Goal: Task Accomplishment & Management: Complete application form

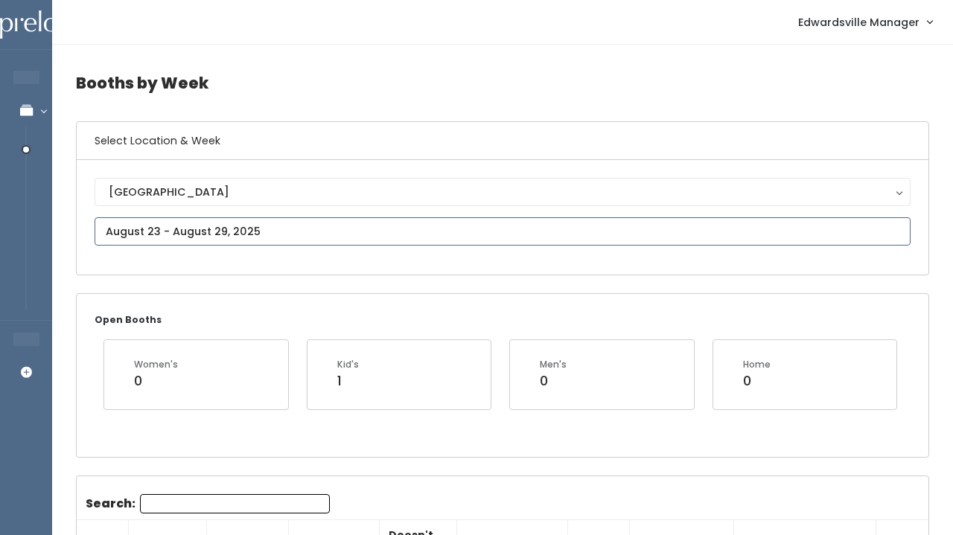
click at [254, 232] on input "text" at bounding box center [503, 231] width 816 height 28
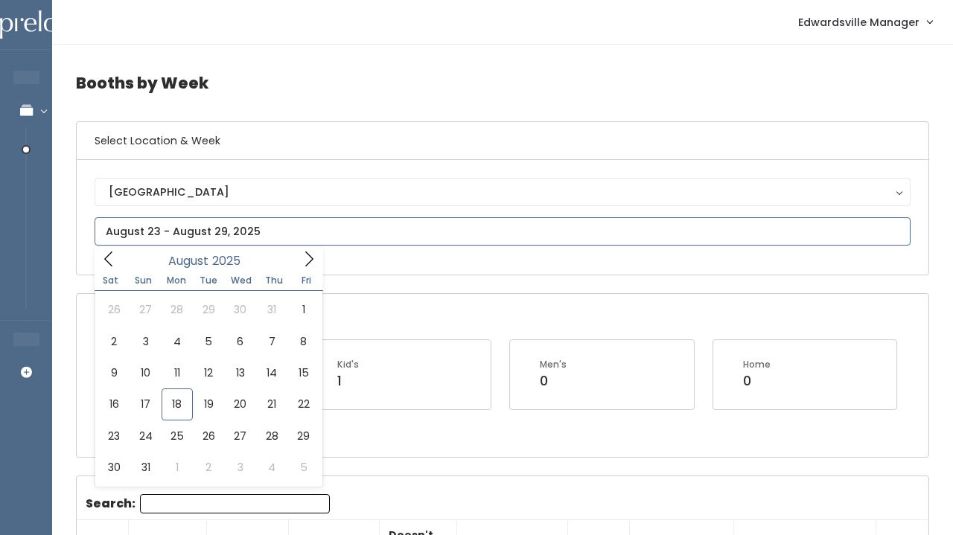
click at [310, 258] on icon at bounding box center [309, 259] width 16 height 16
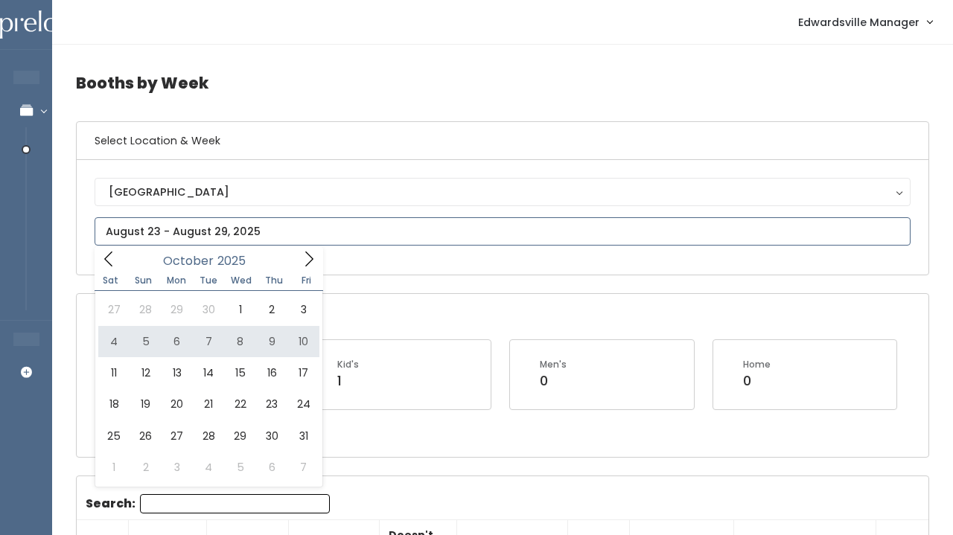
type input "October 4 to October 10"
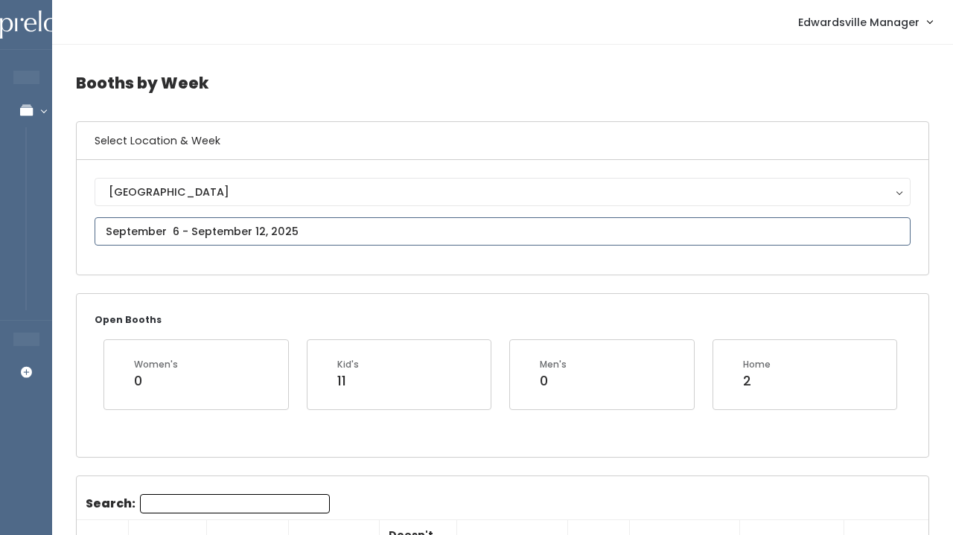
click at [298, 240] on input "text" at bounding box center [503, 231] width 816 height 28
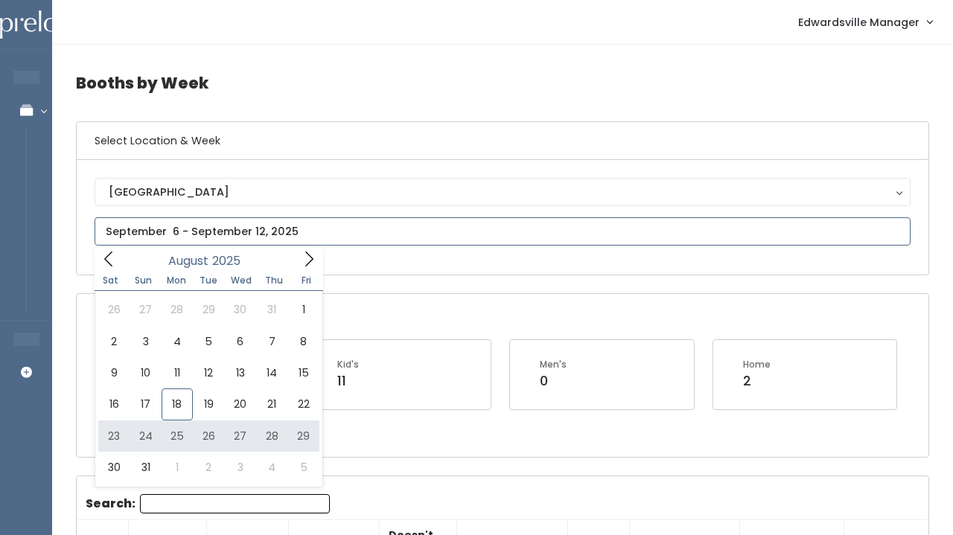
type input "August 23 to August 29"
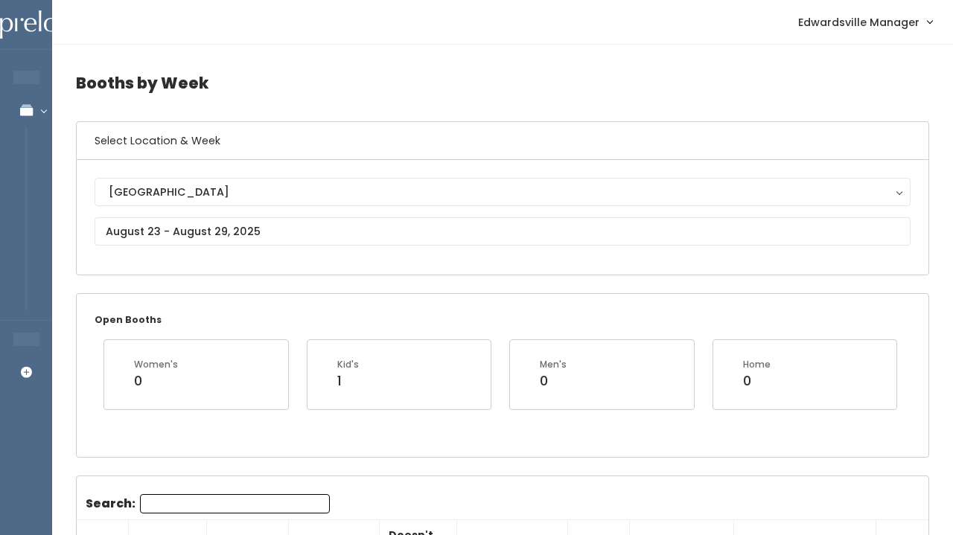
click at [187, 512] on input "Search:" at bounding box center [235, 503] width 190 height 19
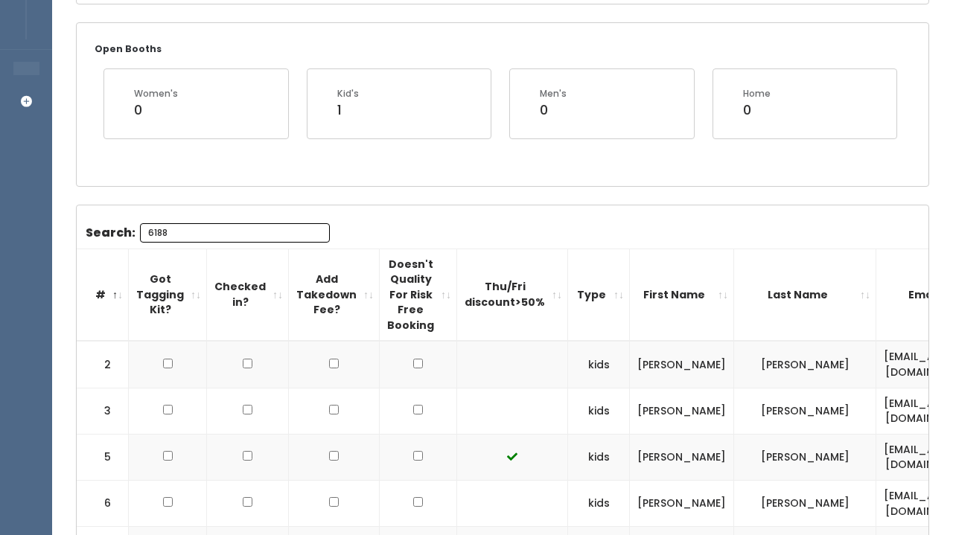
scroll to position [217, 0]
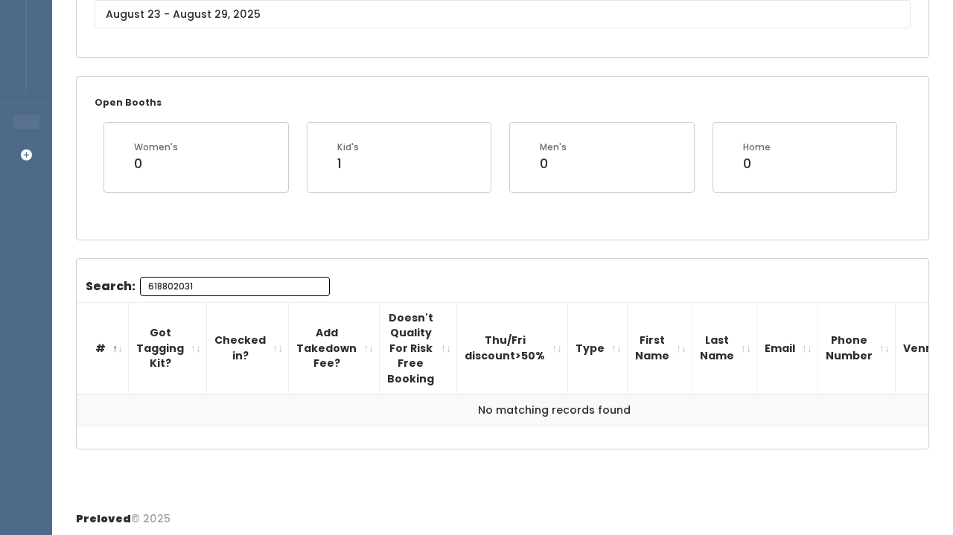
type input "6188020313"
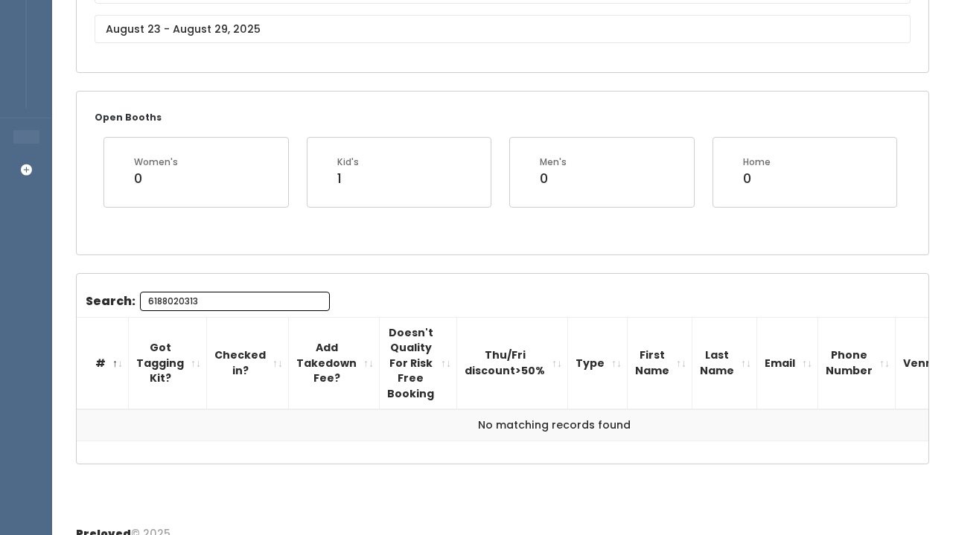
click at [310, 307] on input "6188020313" at bounding box center [235, 301] width 190 height 19
click at [310, 304] on input "6188020313" at bounding box center [235, 301] width 190 height 19
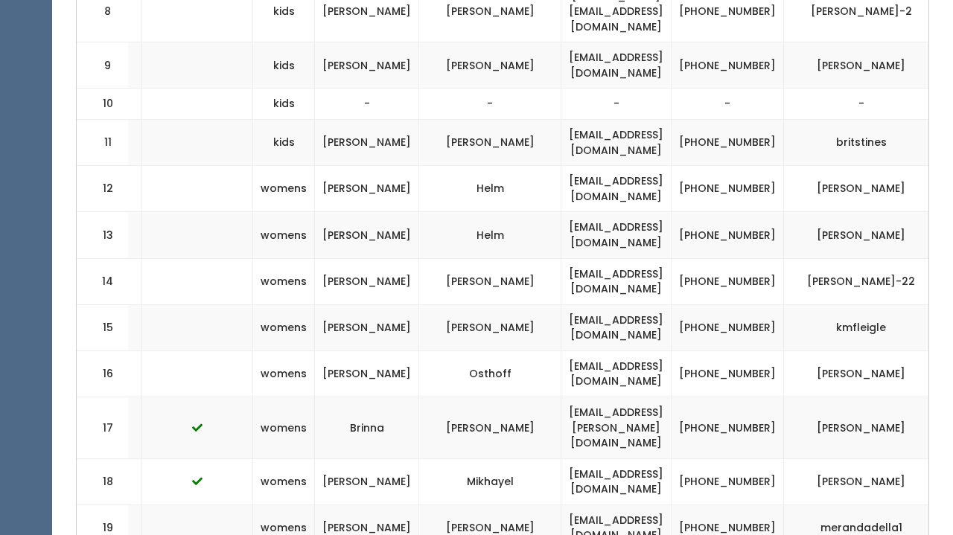
scroll to position [0, 314]
drag, startPoint x: 610, startPoint y: 296, endPoint x: 452, endPoint y: 298, distance: 158.6
click at [562, 304] on td "kristenfleigle@yahoo.com" at bounding box center [617, 327] width 110 height 46
copy td "kristenfleigle@yahoo.com"
drag, startPoint x: 643, startPoint y: 286, endPoint x: 693, endPoint y: 308, distance: 54.6
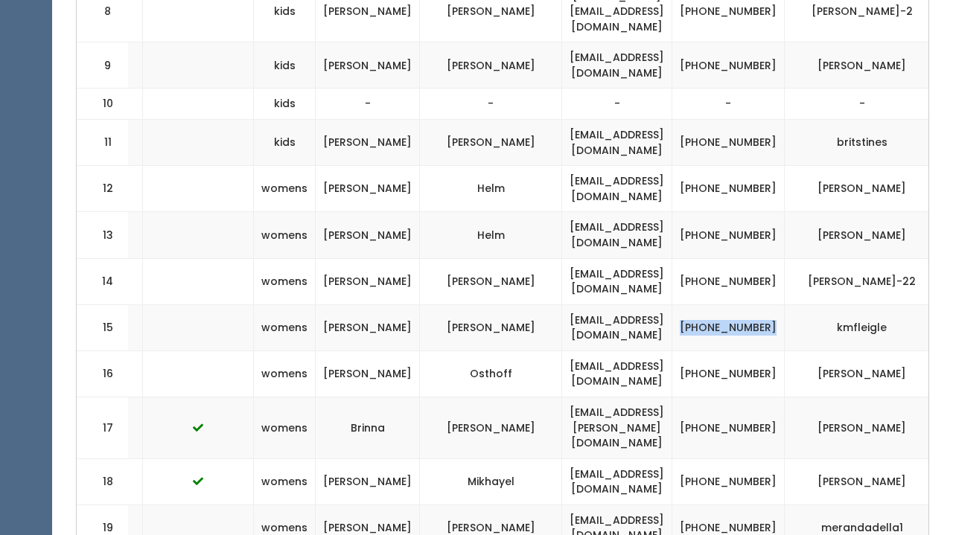
click at [693, 308] on td "(618) 802-0313" at bounding box center [728, 327] width 112 height 46
copy td "(618) 802-0313"
drag, startPoint x: 822, startPoint y: 296, endPoint x: 760, endPoint y: 293, distance: 61.9
click at [785, 304] on td "kmfleigle" at bounding box center [862, 327] width 155 height 46
copy td "kmfleigle"
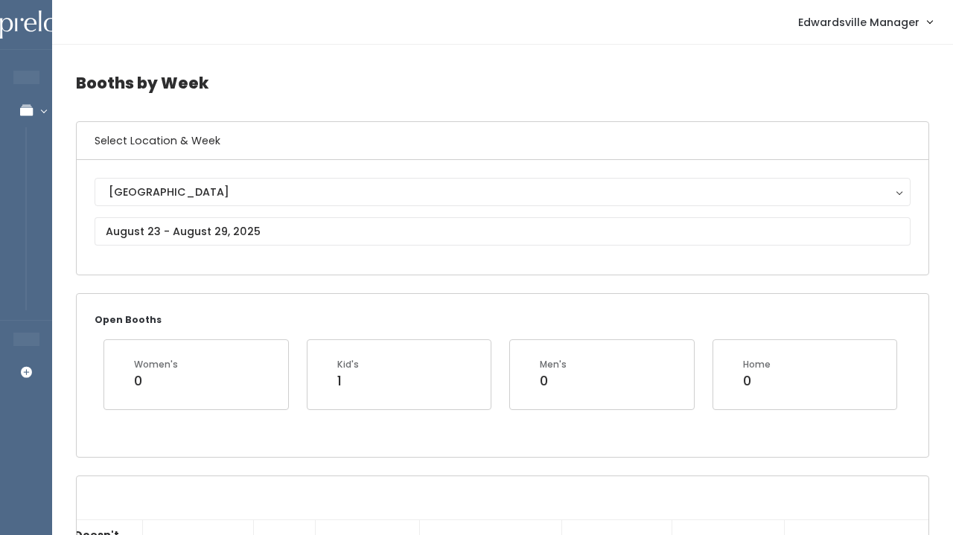
scroll to position [0, 0]
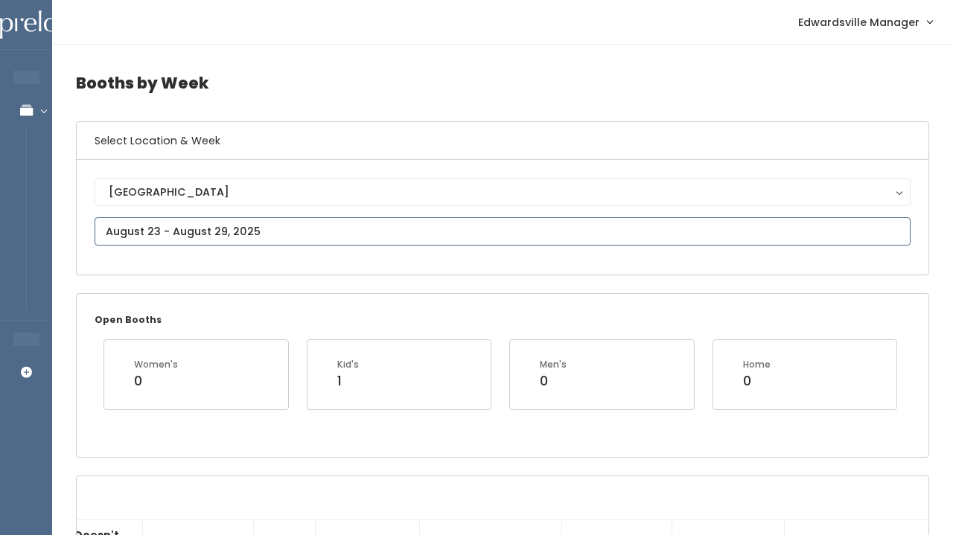
click at [212, 228] on input "text" at bounding box center [503, 231] width 816 height 28
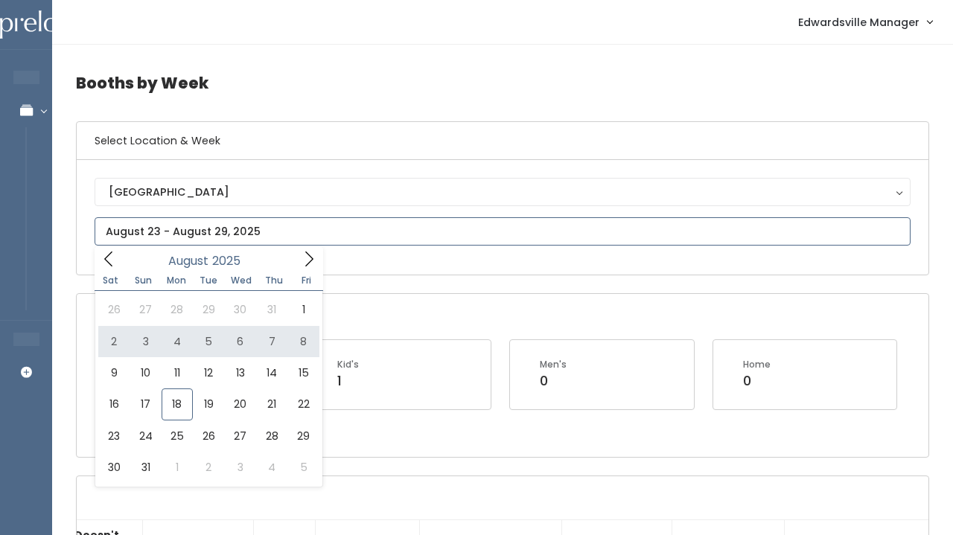
click at [298, 265] on span at bounding box center [309, 258] width 28 height 23
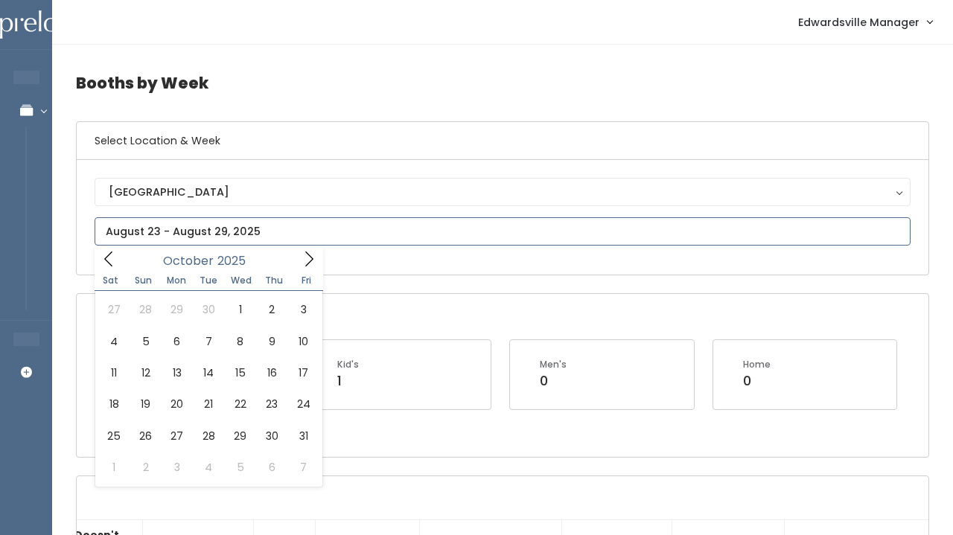
click at [298, 264] on span at bounding box center [309, 258] width 28 height 23
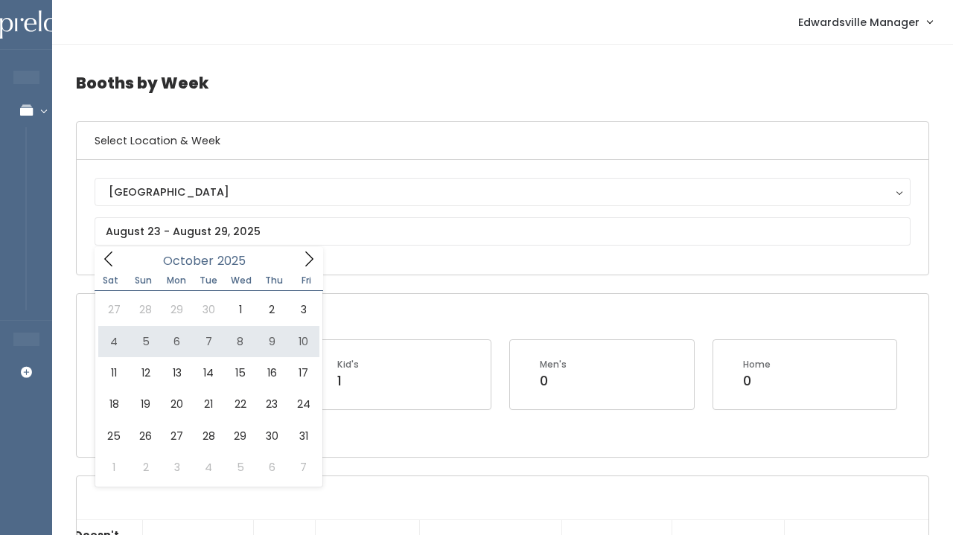
click at [472, 266] on div "Edwardsville Edwardsville" at bounding box center [503, 217] width 852 height 115
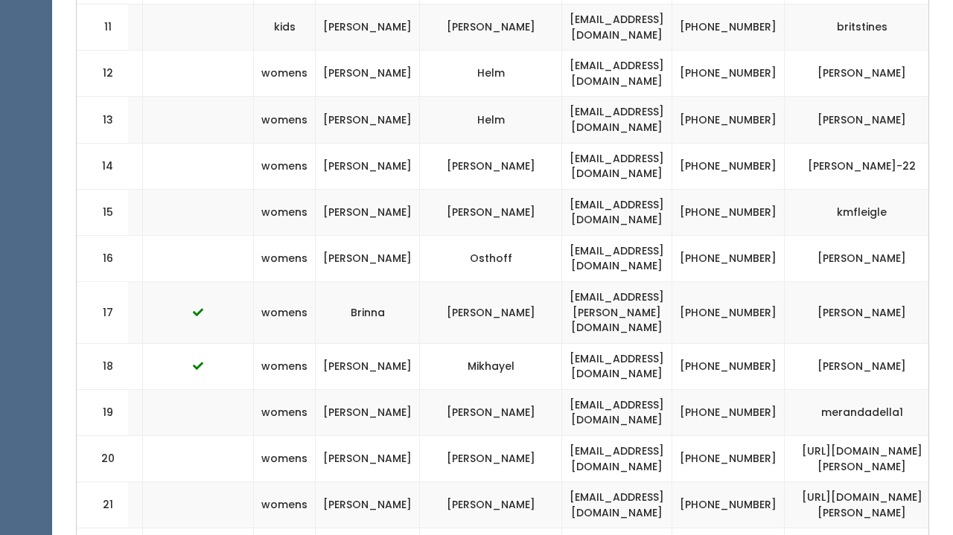
scroll to position [1071, 0]
click at [939, 189] on td at bounding box center [971, 212] width 65 height 46
click at [952, 208] on span "button" at bounding box center [966, 212] width 6 height 9
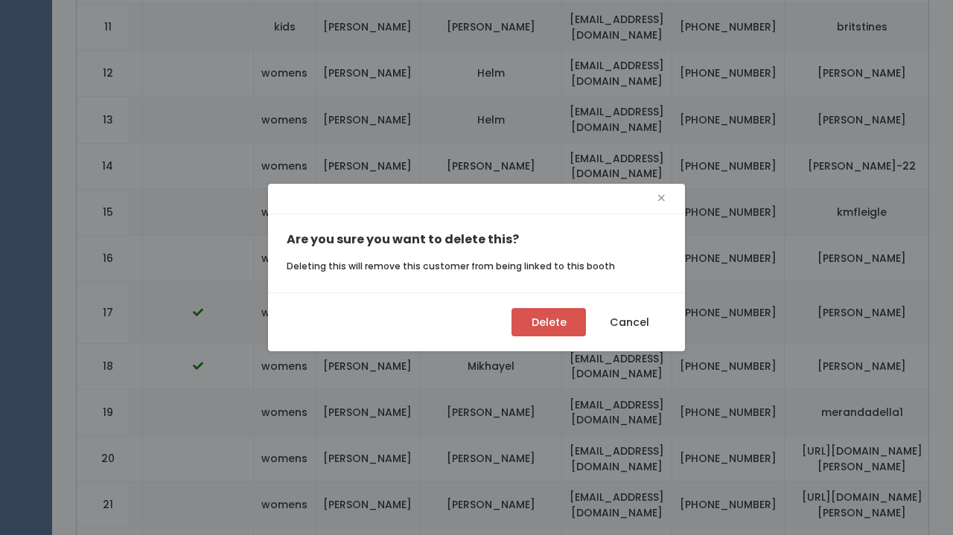
click at [575, 318] on button "Delete" at bounding box center [548, 322] width 74 height 28
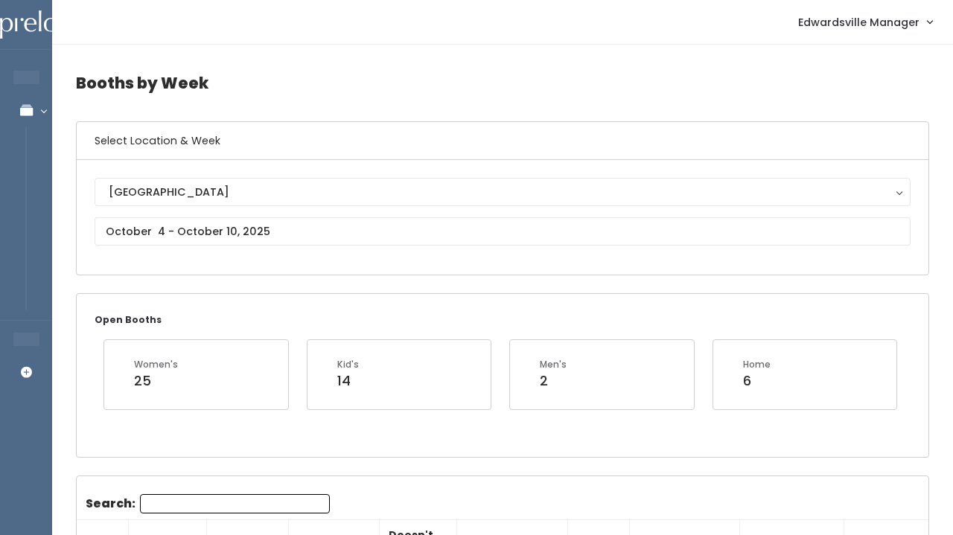
click at [264, 210] on div "Edwardsville Edwardsville" at bounding box center [503, 217] width 816 height 79
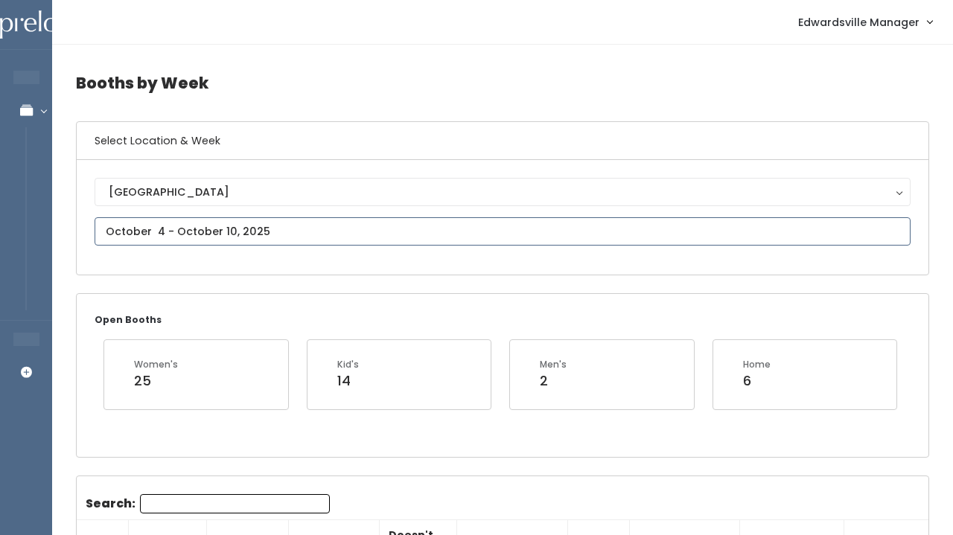
click at [264, 227] on input "text" at bounding box center [503, 231] width 816 height 28
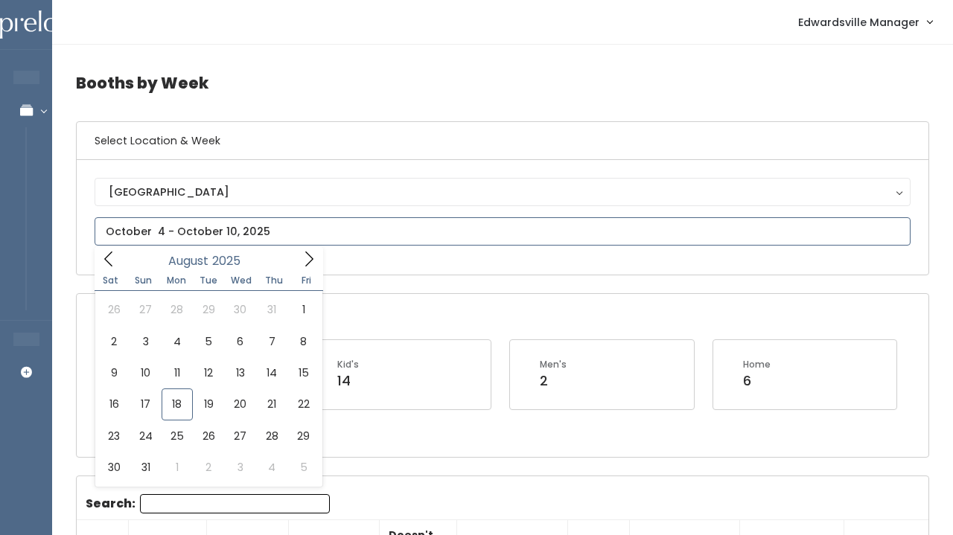
click at [100, 255] on span at bounding box center [109, 258] width 28 height 23
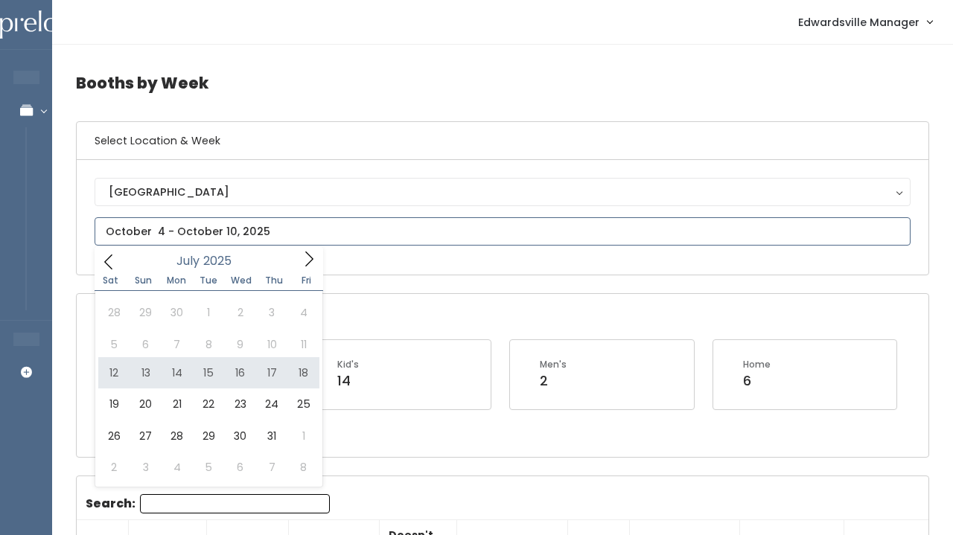
type input "July 12 to July 18"
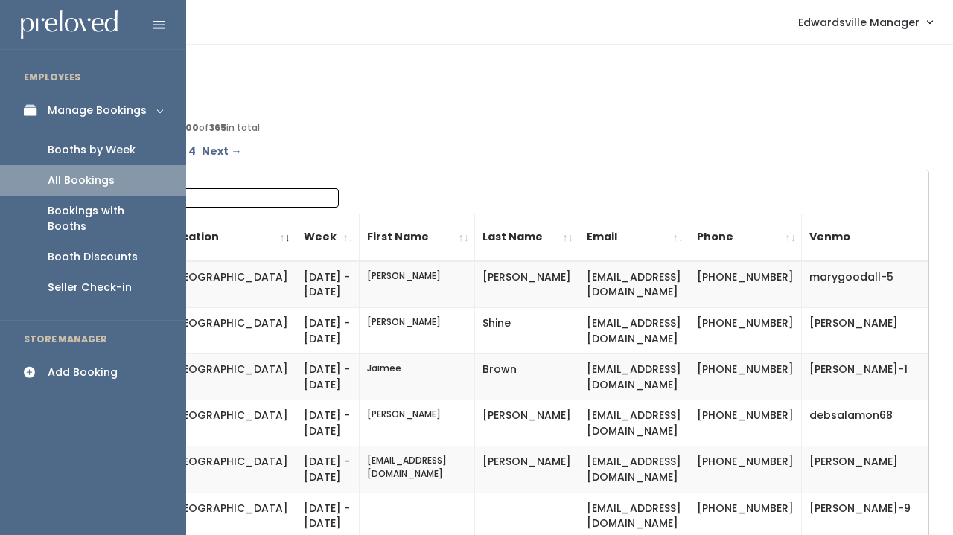
click at [88, 356] on link "Add Booking" at bounding box center [93, 372] width 186 height 33
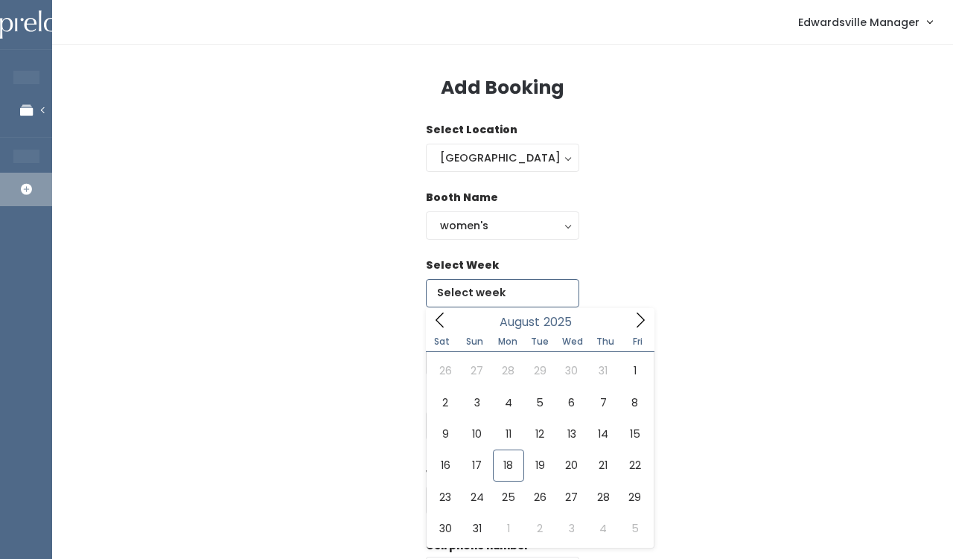
click at [479, 286] on input "text" at bounding box center [502, 293] width 153 height 28
click at [632, 318] on icon at bounding box center [640, 320] width 16 height 16
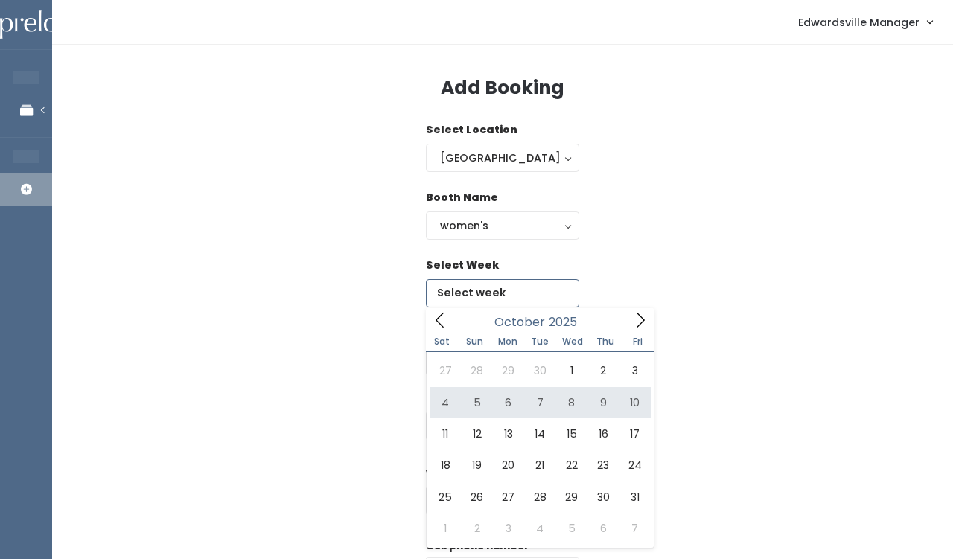
type input "[DATE] to [DATE]"
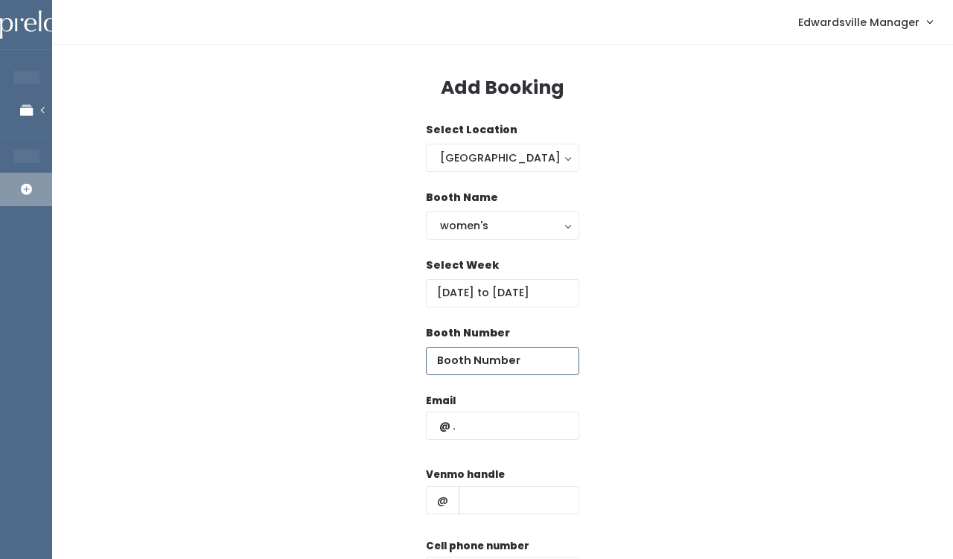
click at [447, 356] on input "number" at bounding box center [502, 361] width 153 height 28
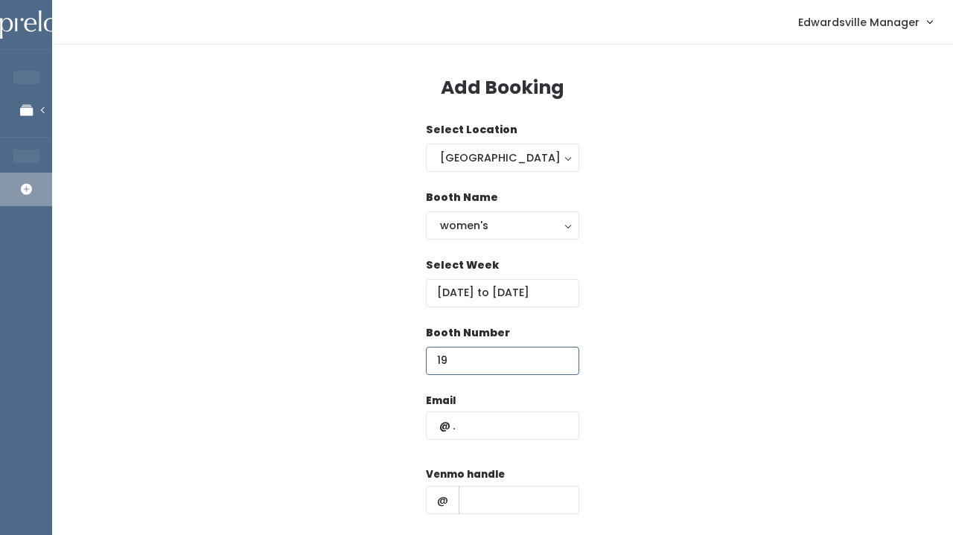
type input "19"
click at [520, 406] on div "Email" at bounding box center [502, 424] width 153 height 63
paste input "kristenfleigle@yahoo.com"
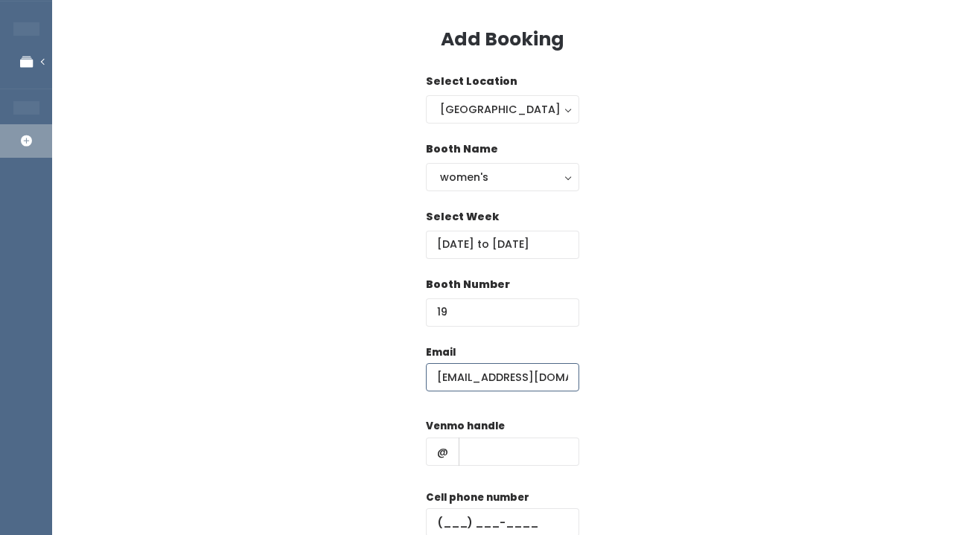
scroll to position [54, 0]
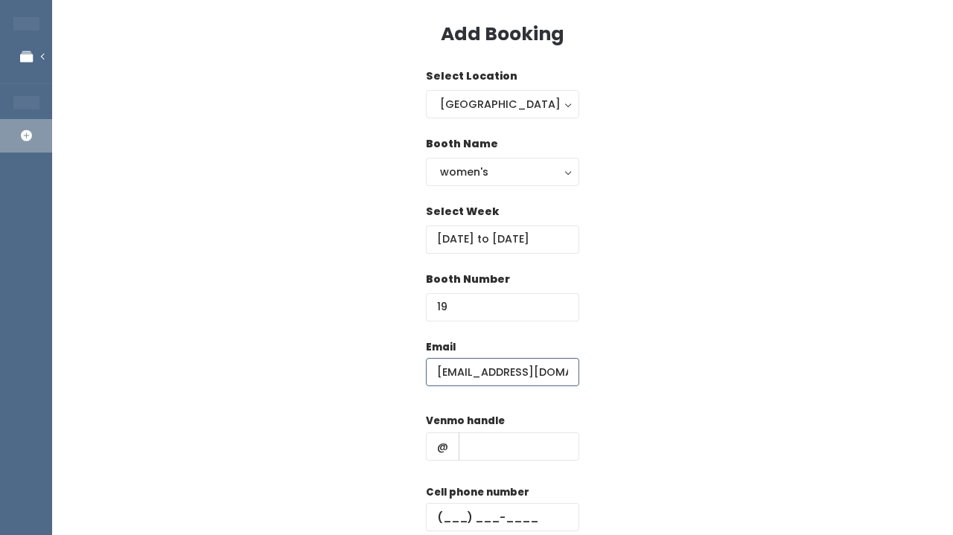
type input "kristenfleigle@yahoo.com"
click at [500, 438] on input "text" at bounding box center [519, 446] width 121 height 28
paste input "(618) 802-0313"
drag, startPoint x: 551, startPoint y: 439, endPoint x: 453, endPoint y: 441, distance: 97.5
click at [453, 441] on div "@ (618) 802-0313" at bounding box center [502, 446] width 153 height 28
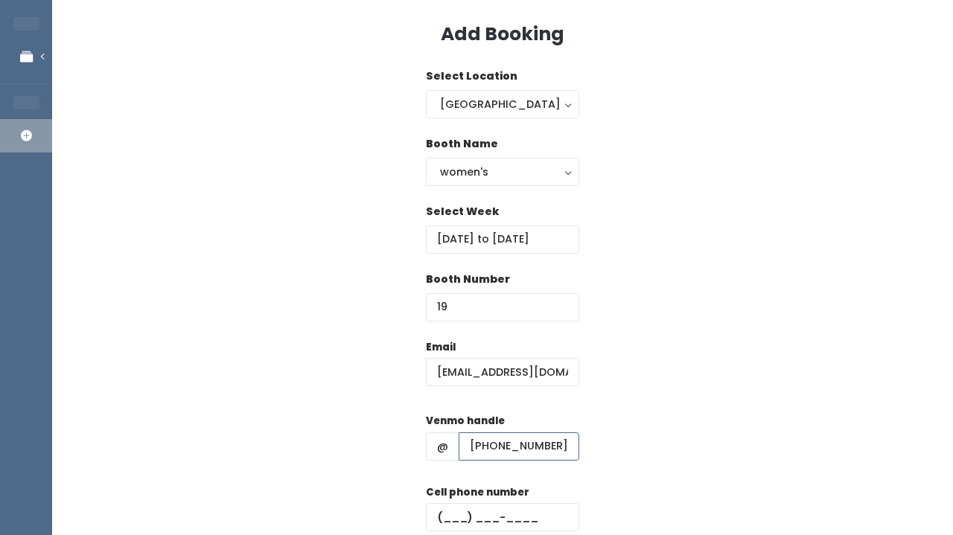
type input "(618) 802-0313"
paste input "(618) 802-0313"
type input "(618) 802-0313"
click at [486, 455] on input "(618) 802-0313" at bounding box center [519, 446] width 121 height 28
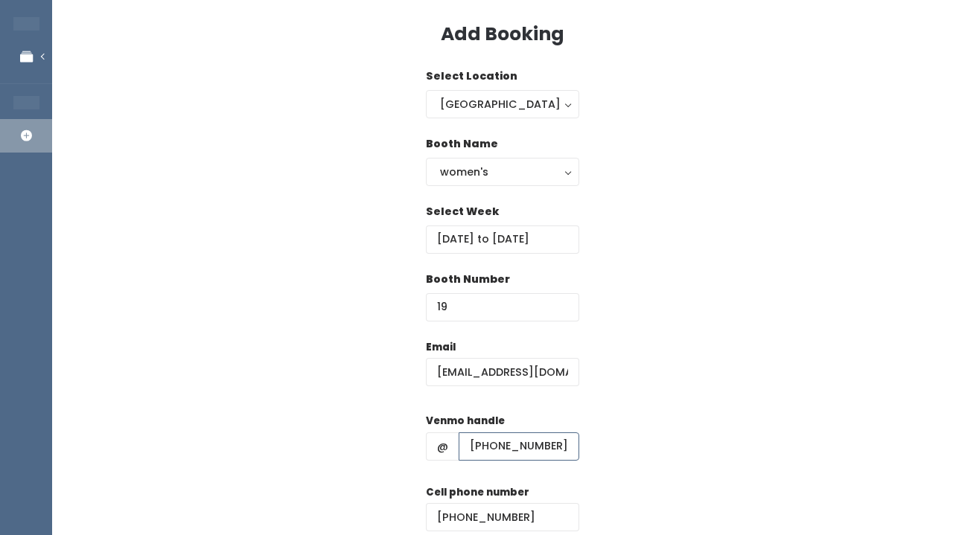
click at [486, 455] on input "(618) 802-0313" at bounding box center [519, 446] width 121 height 28
paste input "kmfleigle"
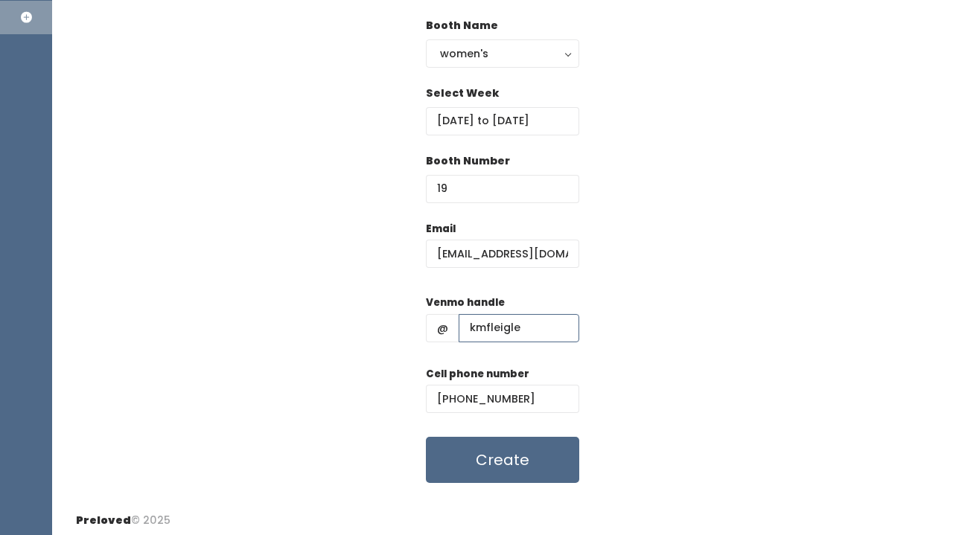
scroll to position [173, 0]
type input "kmfleigle"
click at [515, 473] on button "Create" at bounding box center [502, 459] width 153 height 46
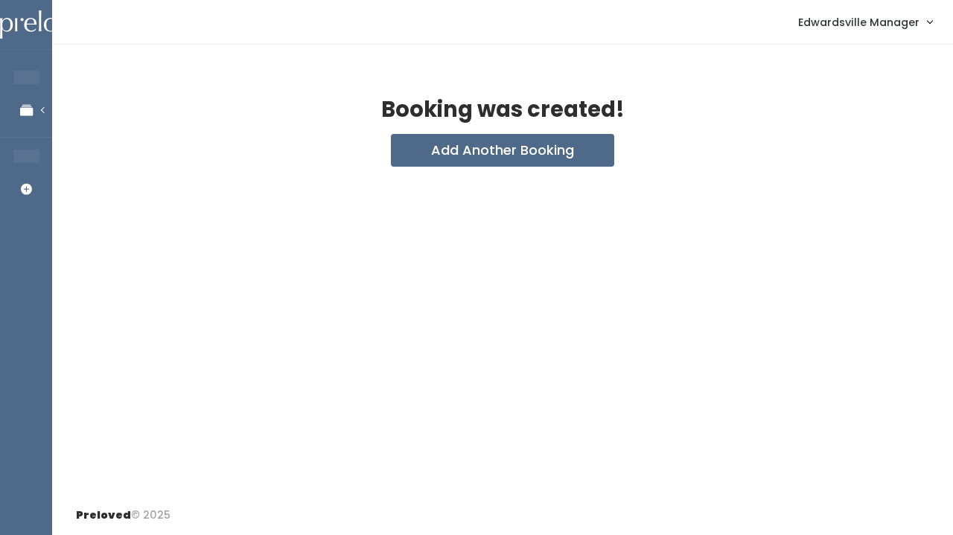
click at [479, 166] on div "Booking was created! Add Another Booking" at bounding box center [502, 270] width 901 height 451
click at [481, 158] on button "Add Another Booking" at bounding box center [502, 150] width 223 height 33
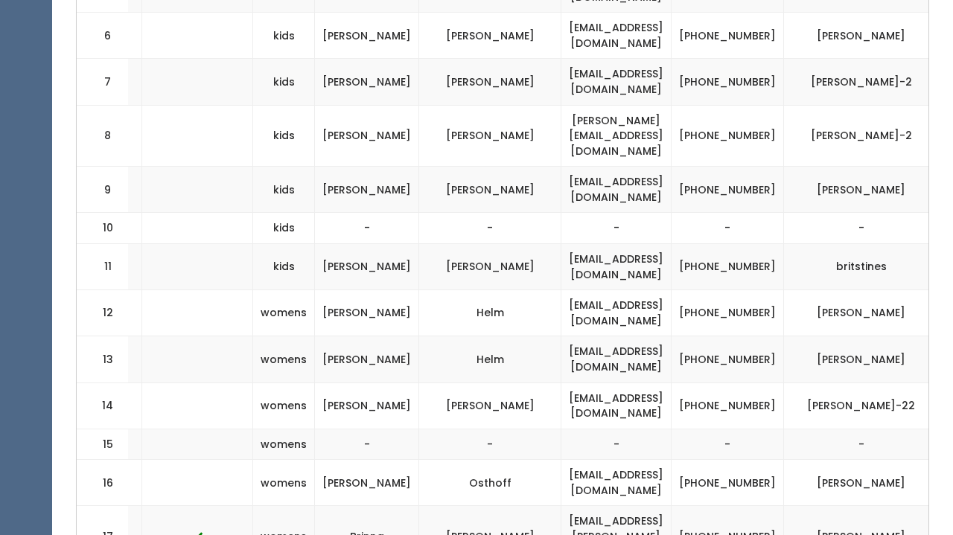
scroll to position [0, 314]
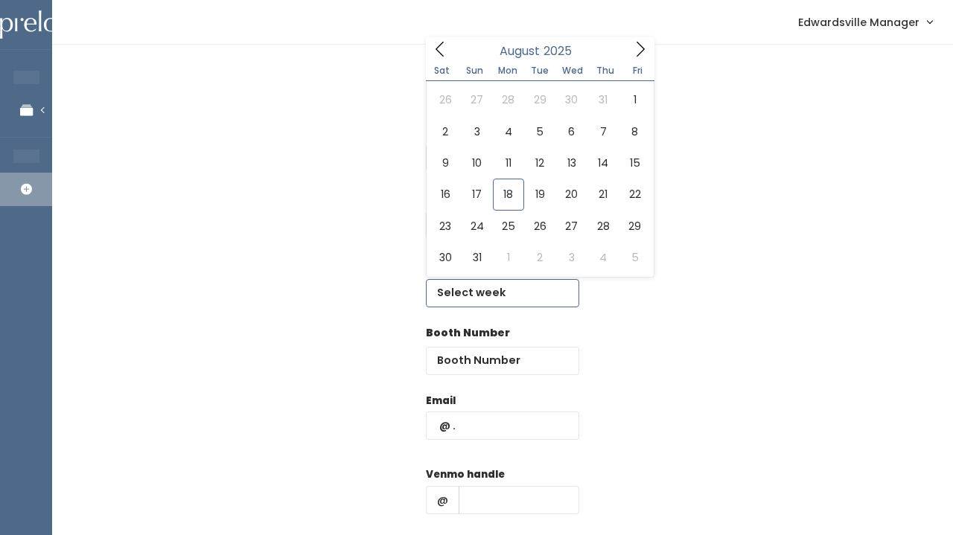
click at [490, 300] on input "text" at bounding box center [502, 293] width 153 height 28
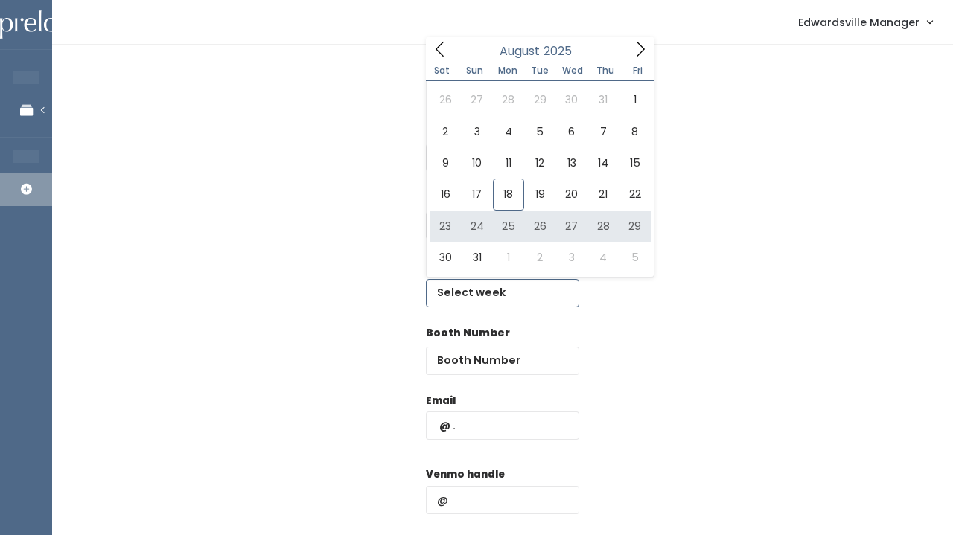
type input "August 23 to August 29"
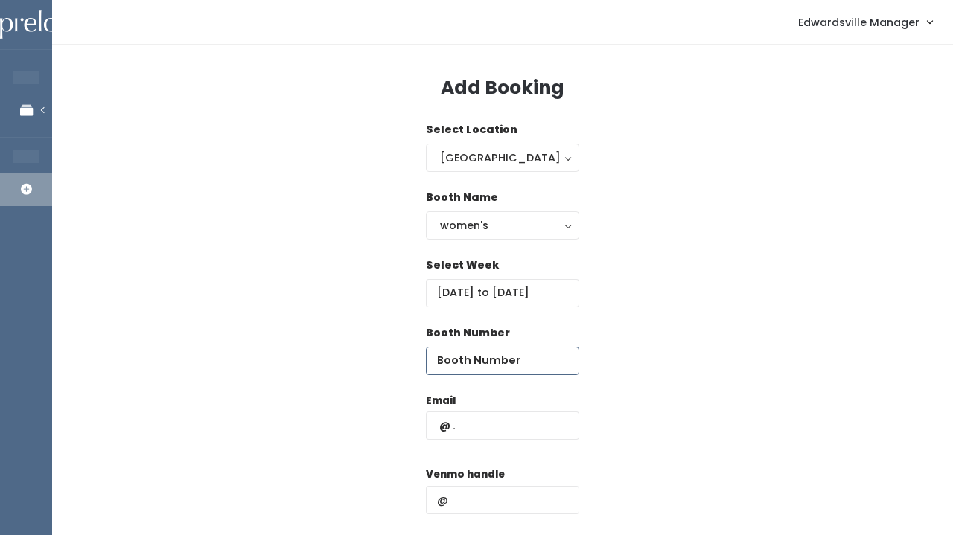
click at [476, 356] on input "number" at bounding box center [502, 361] width 153 height 28
type input "15"
click at [515, 404] on div "Email" at bounding box center [502, 424] width 153 height 63
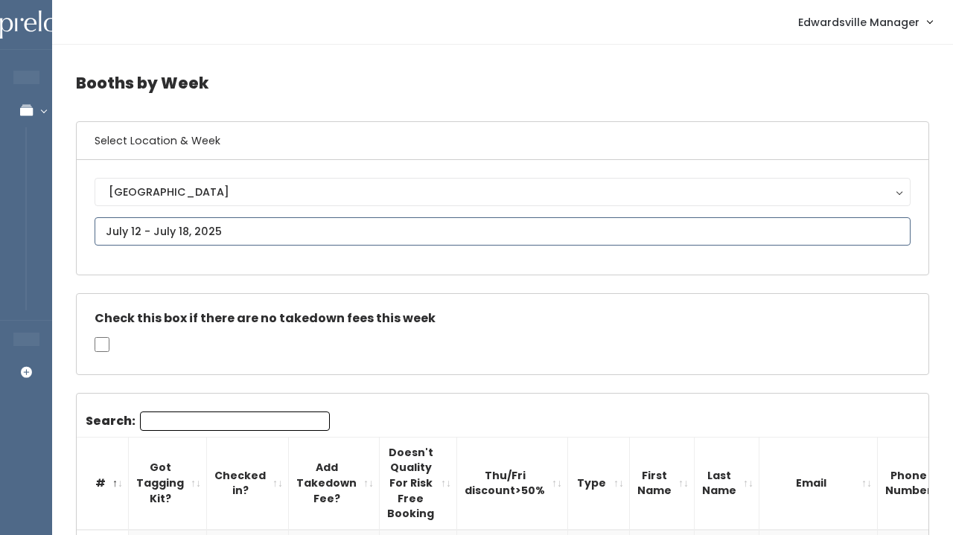
click at [258, 229] on input "text" at bounding box center [503, 231] width 816 height 28
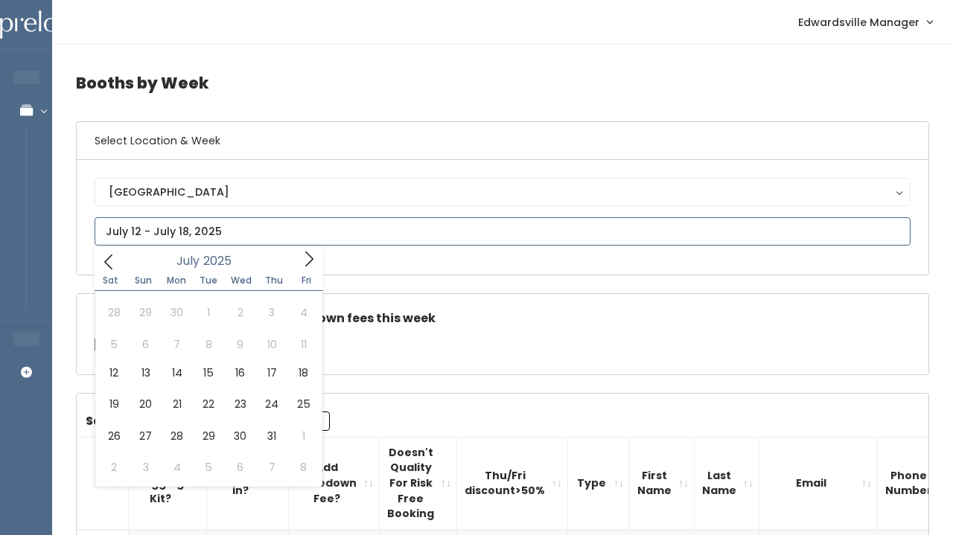
click at [110, 255] on icon at bounding box center [108, 262] width 16 height 16
click at [311, 264] on icon at bounding box center [309, 259] width 16 height 16
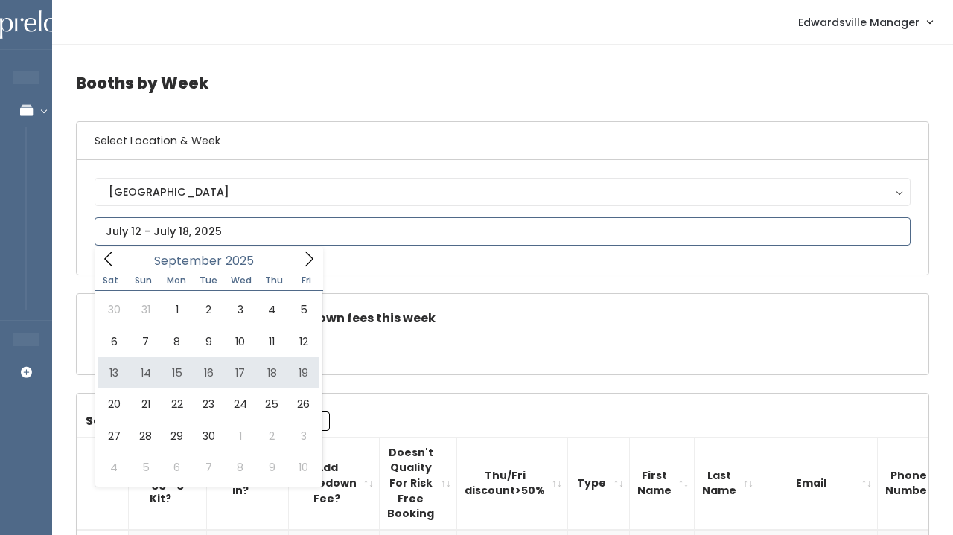
type input "September 13 to September 19"
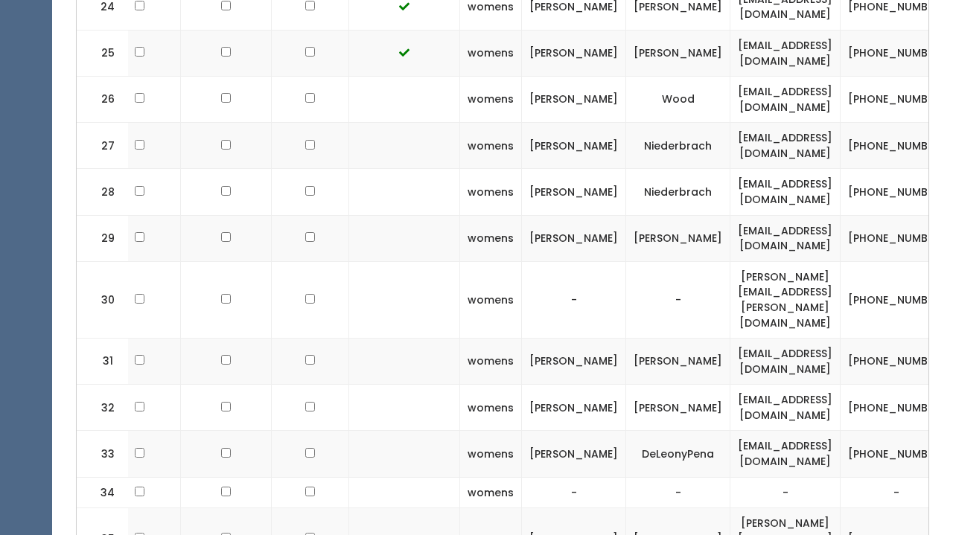
scroll to position [0, 123]
